Goal: Transaction & Acquisition: Obtain resource

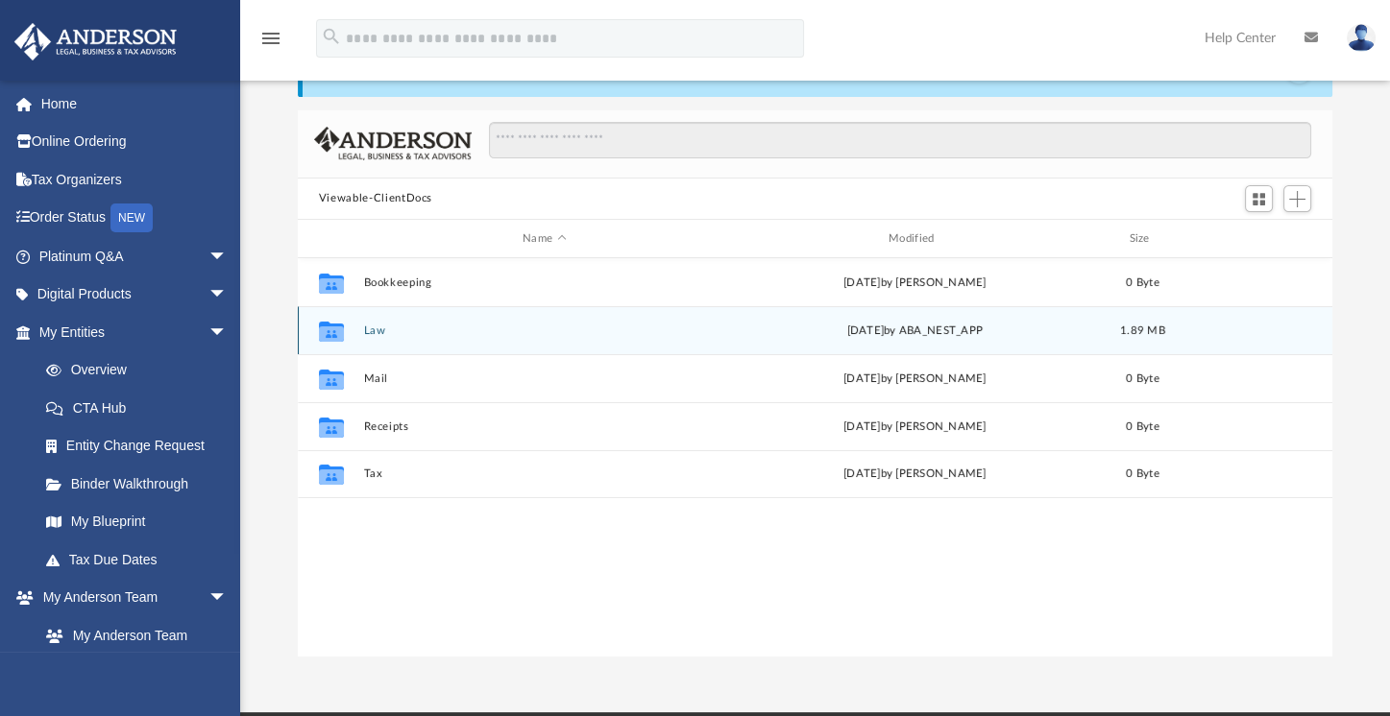
scroll to position [420, 1018]
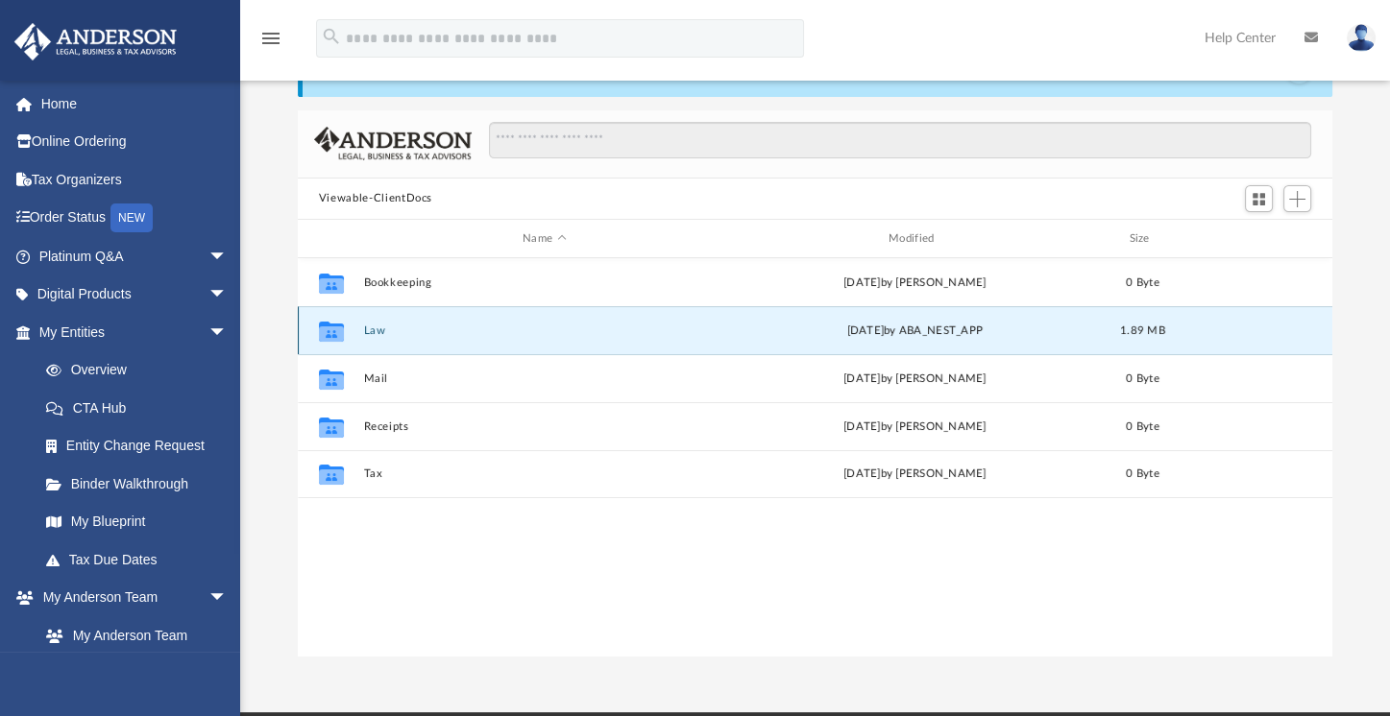
click at [381, 335] on button "Law" at bounding box center [544, 331] width 362 height 12
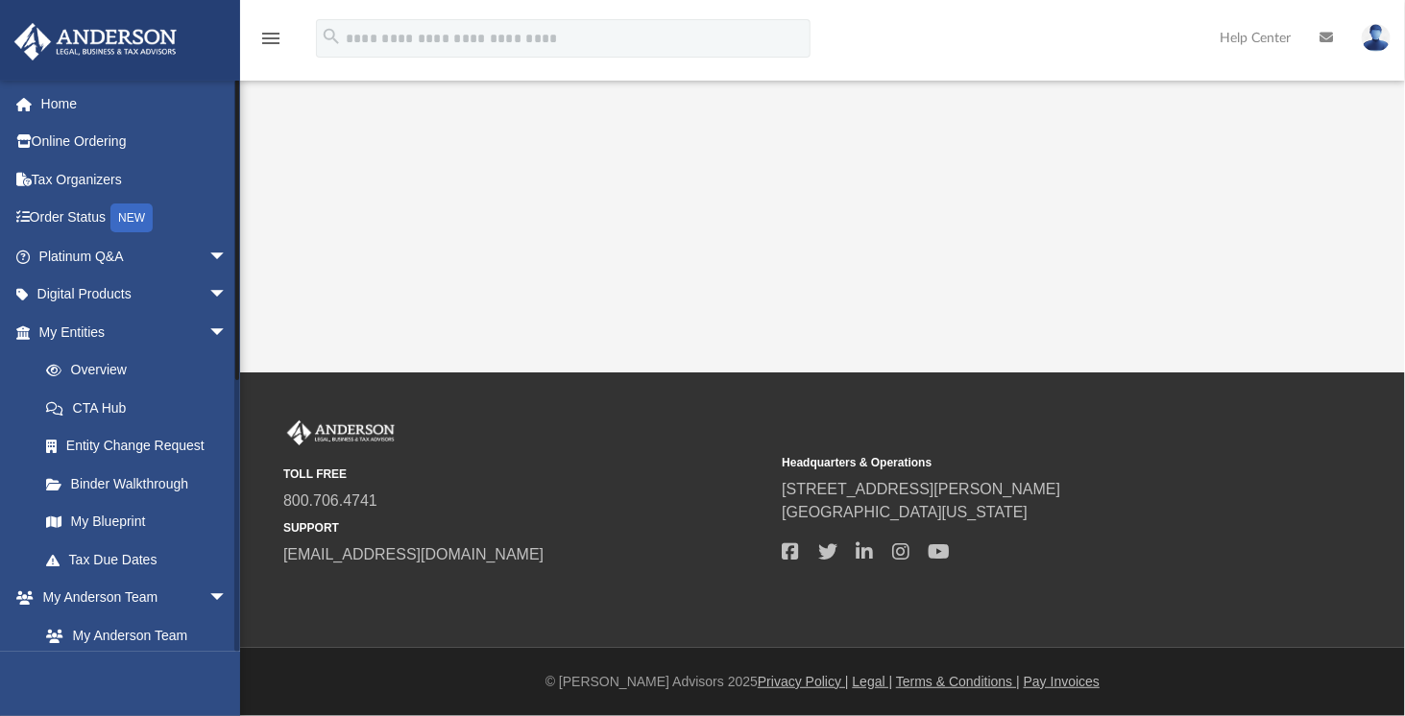
drag, startPoint x: 238, startPoint y: 399, endPoint x: 243, endPoint y: 215, distance: 183.5
click at [243, 215] on div "App kelamassaro@gmail.com Sign Out kelamassaro@gmail.com Home Online Ordering T…" at bounding box center [702, 186] width 1405 height 373
click at [166, 328] on link "My Entities arrow_drop_down" at bounding box center [134, 332] width 243 height 38
click at [208, 328] on span "arrow_drop_down" at bounding box center [227, 332] width 38 height 39
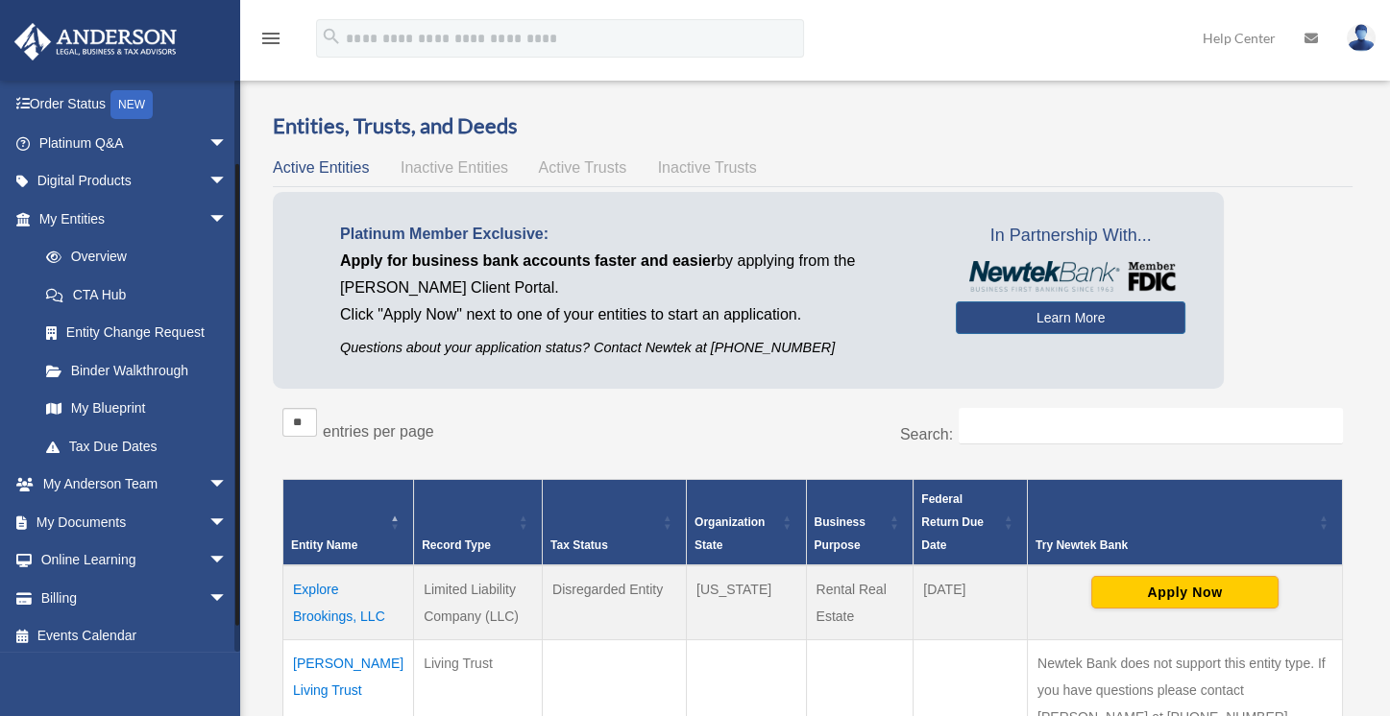
scroll to position [120, 0]
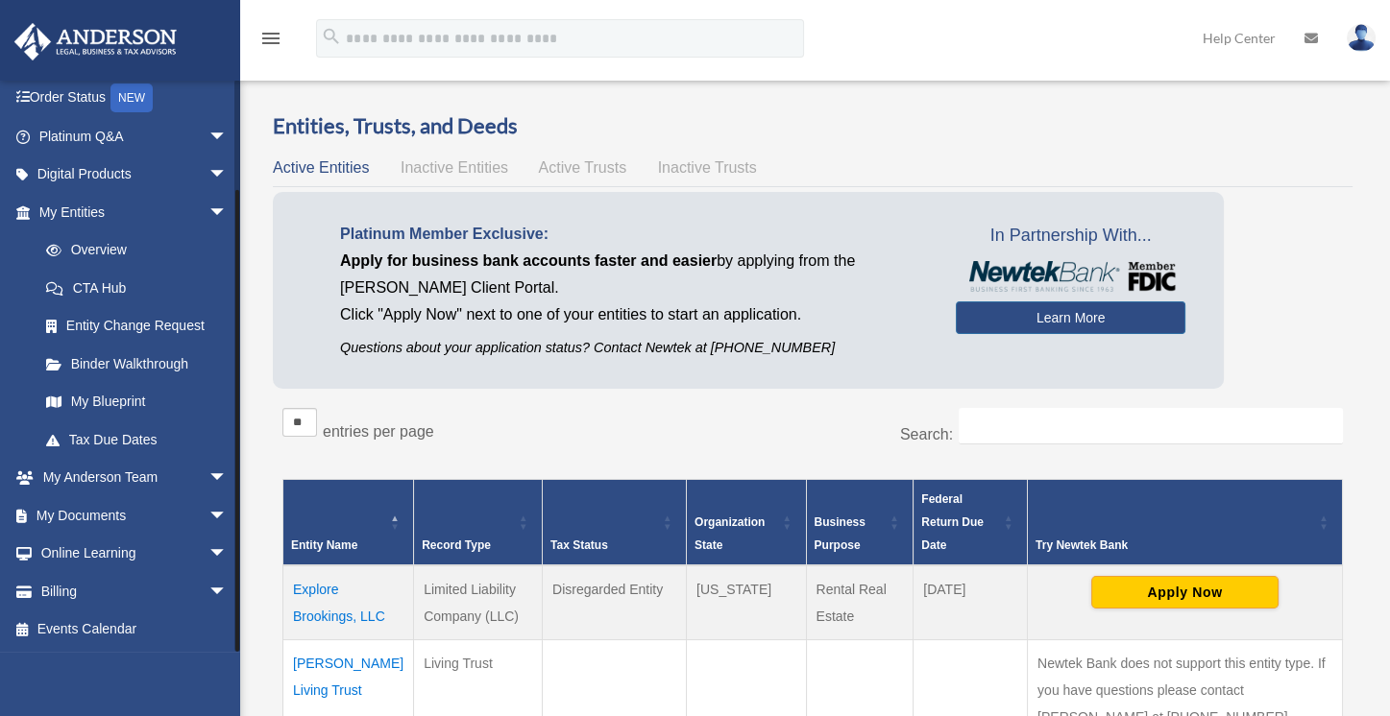
drag, startPoint x: 236, startPoint y: 347, endPoint x: 242, endPoint y: 476, distance: 129.8
click at [242, 476] on div "Overview [EMAIL_ADDRESS][DOMAIN_NAME] Sign Out [EMAIL_ADDRESS][DOMAIN_NAME] Hom…" at bounding box center [695, 479] width 1390 height 847
click at [305, 605] on td "Explore Brookings, LLC" at bounding box center [348, 603] width 131 height 75
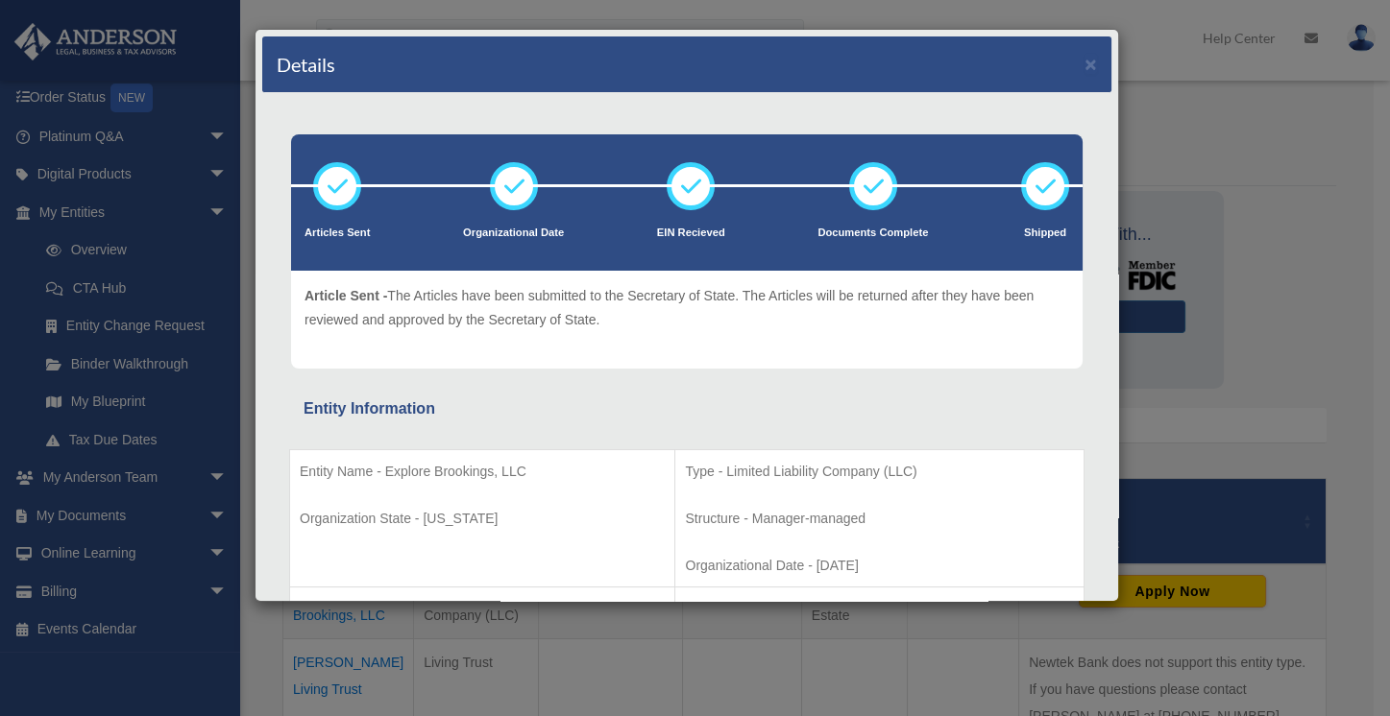
click at [208, 301] on div "Details × Articles Sent Organizational Date" at bounding box center [695, 358] width 1390 height 716
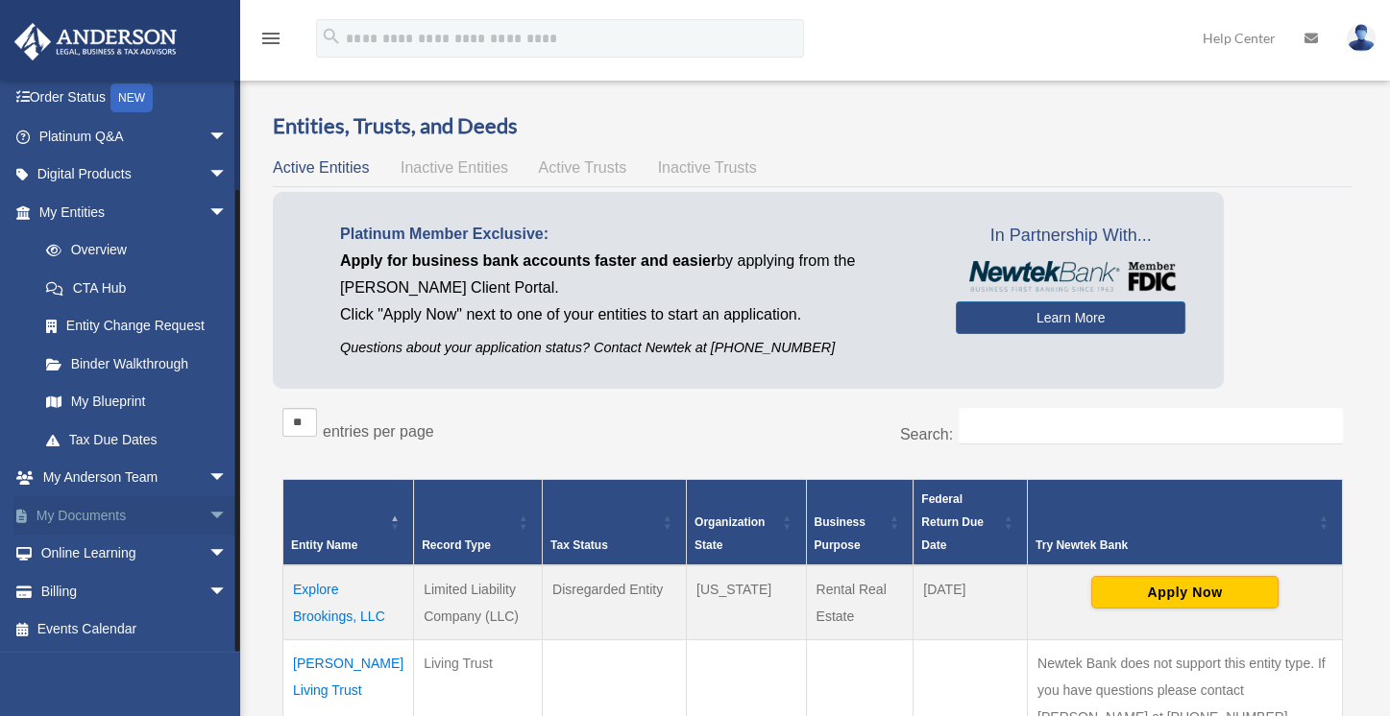
click at [133, 519] on link "My Documents arrow_drop_down" at bounding box center [134, 516] width 243 height 38
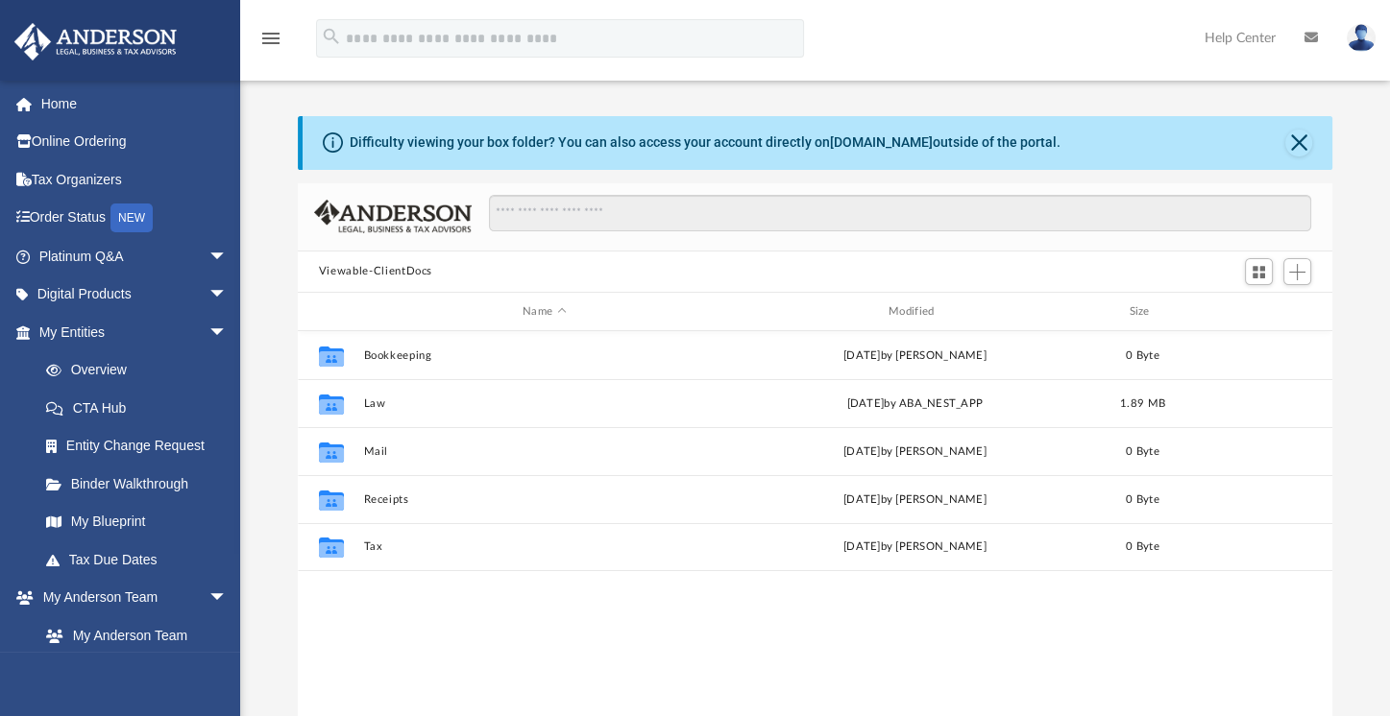
scroll to position [420, 1018]
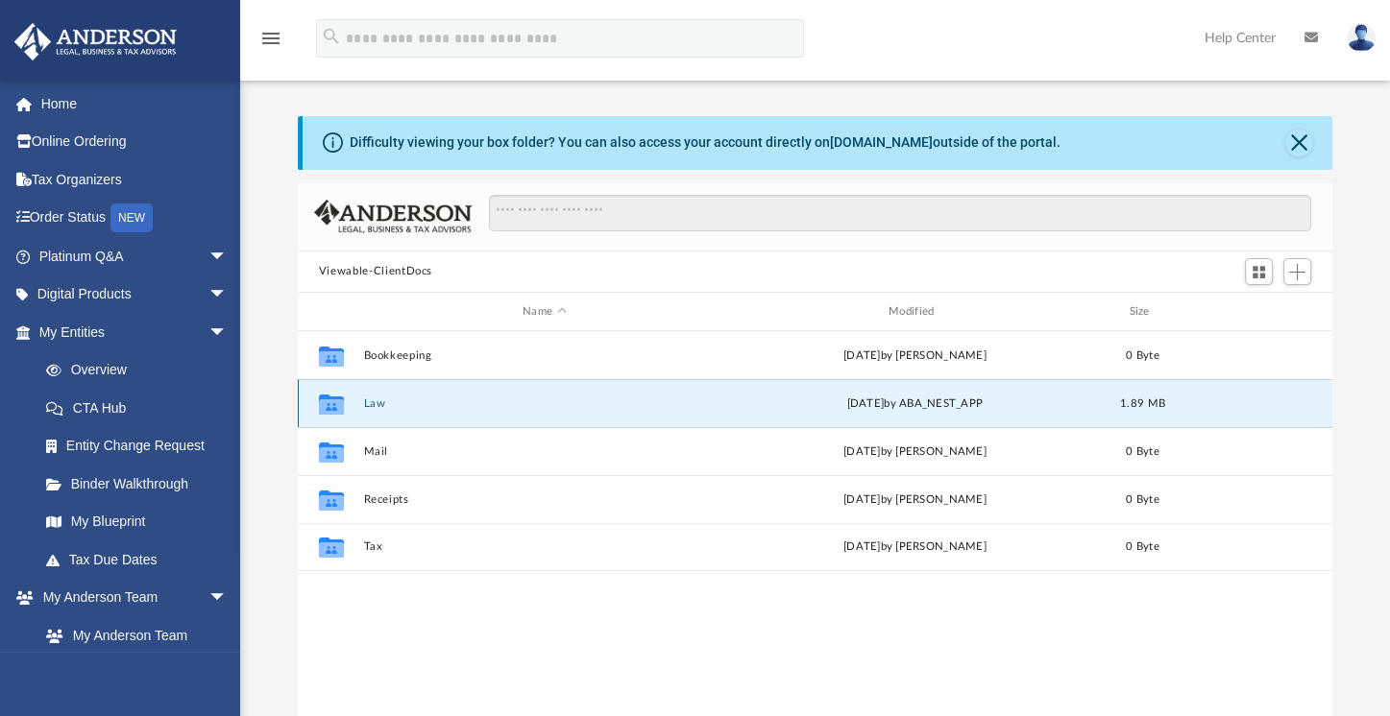
click at [375, 398] on button "Law" at bounding box center [544, 404] width 362 height 12
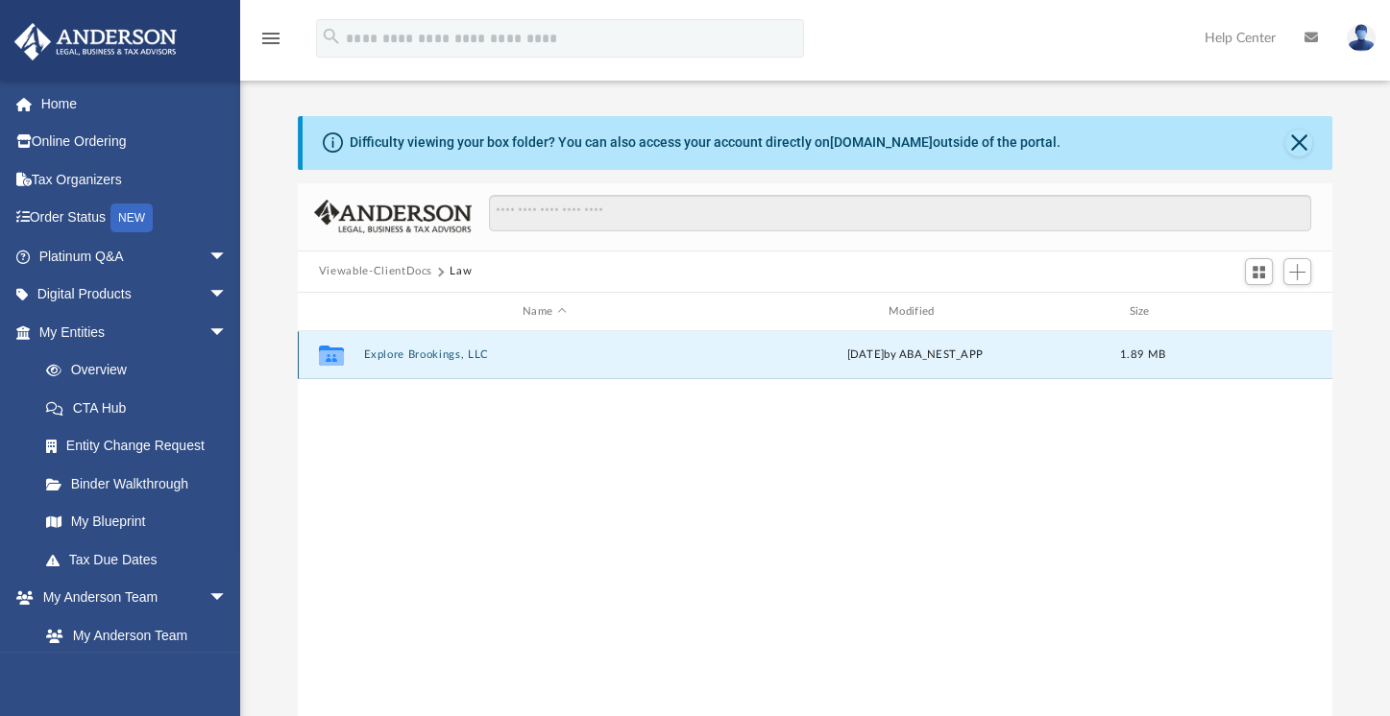
click at [393, 352] on button "Explore Brookings, LLC" at bounding box center [544, 356] width 362 height 12
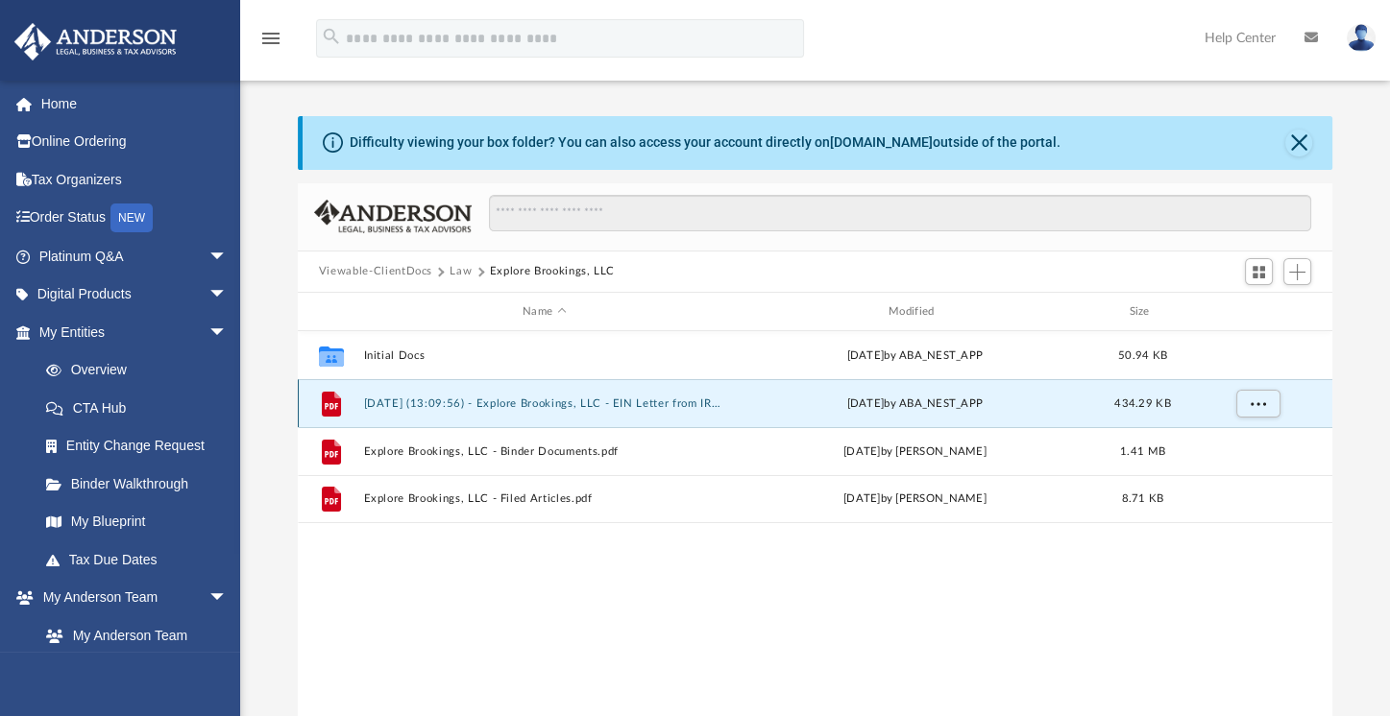
click at [508, 403] on button "2025.08.25 (13:09:56) - Explore Brookings, LLC - EIN Letter from IRS.pdf" at bounding box center [544, 404] width 362 height 12
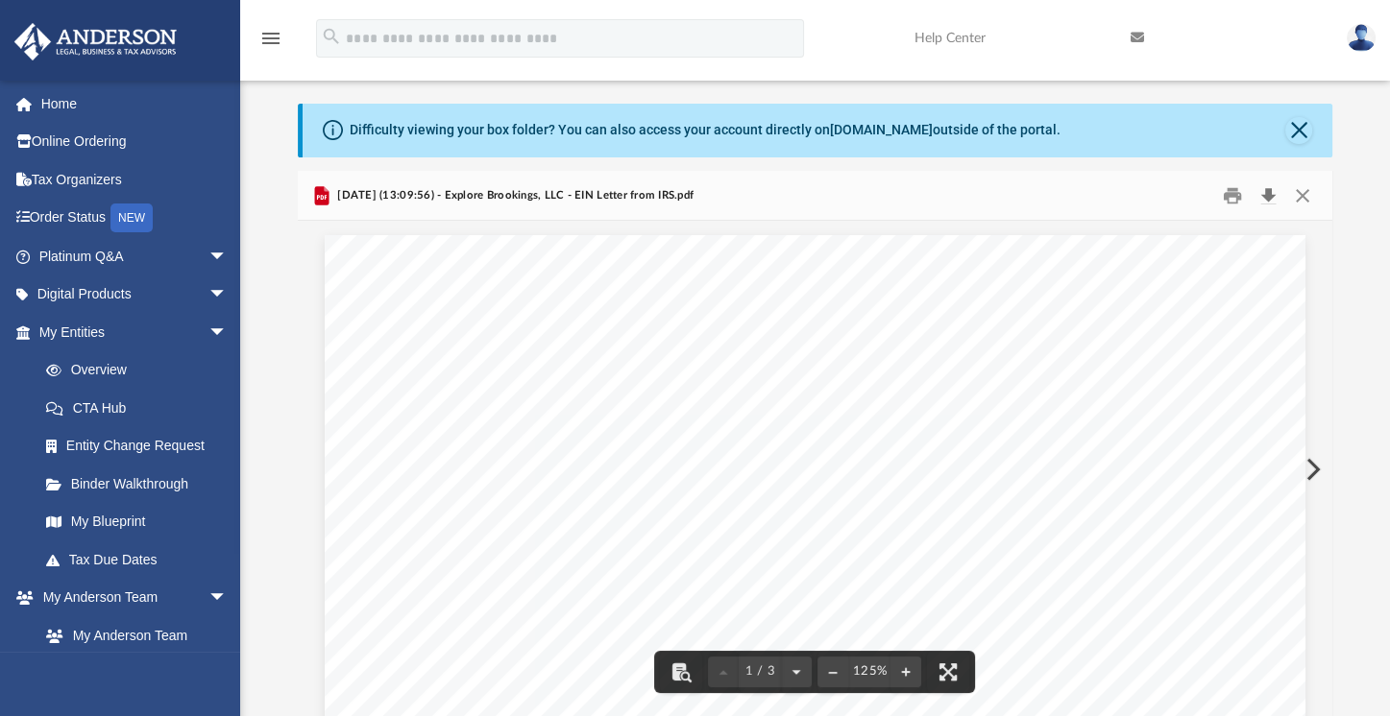
click at [1275, 195] on button "Download" at bounding box center [1267, 196] width 35 height 30
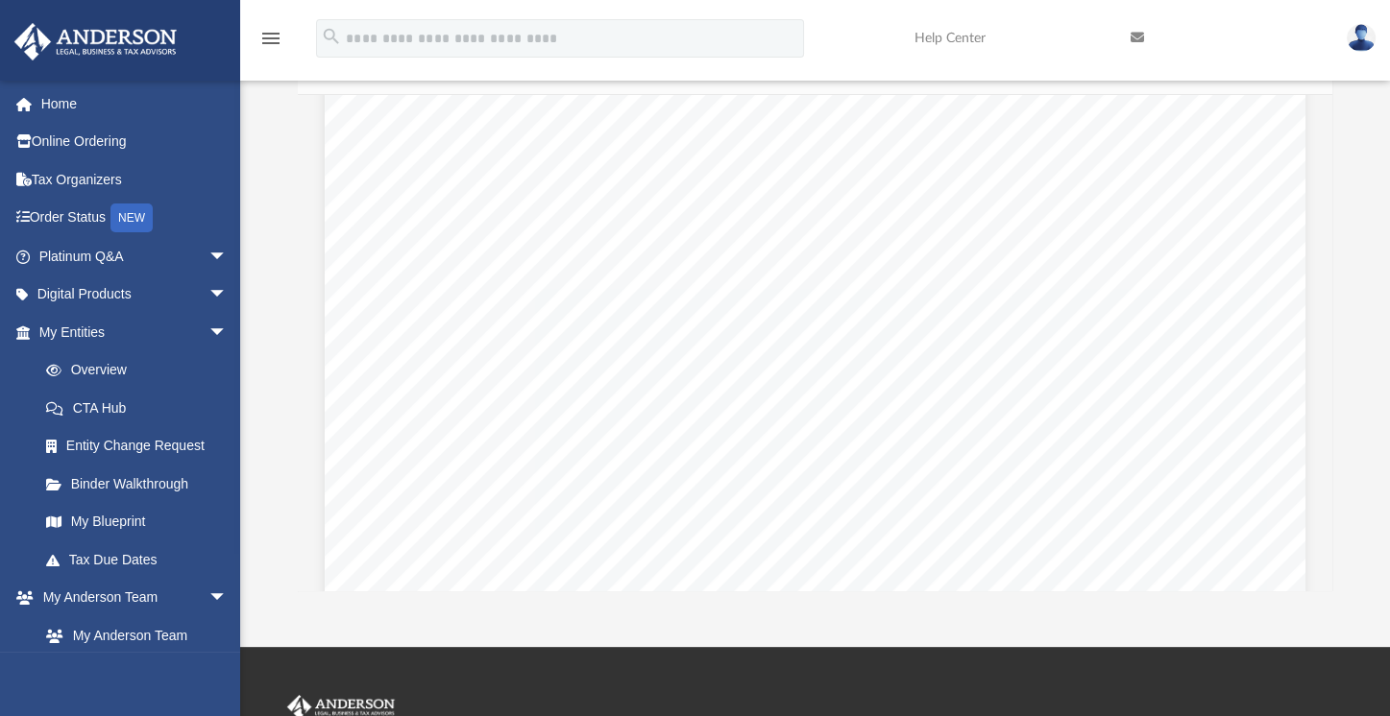
scroll to position [50, 0]
